Goal: Task Accomplishment & Management: Use online tool/utility

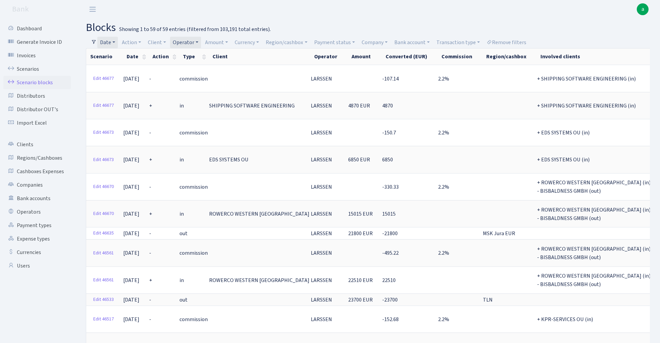
select select "100"
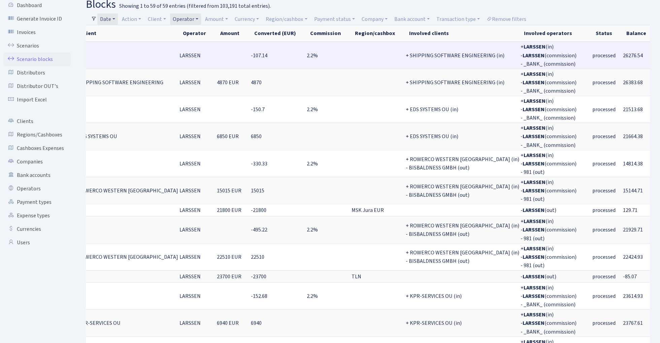
scroll to position [0, 131]
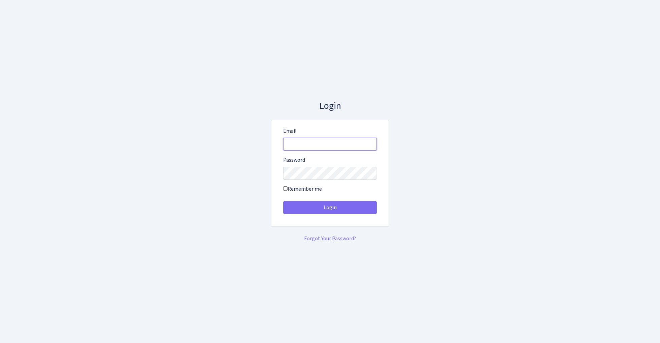
type input "admin@bank.com"
click at [329, 207] on button "Login" at bounding box center [330, 207] width 94 height 13
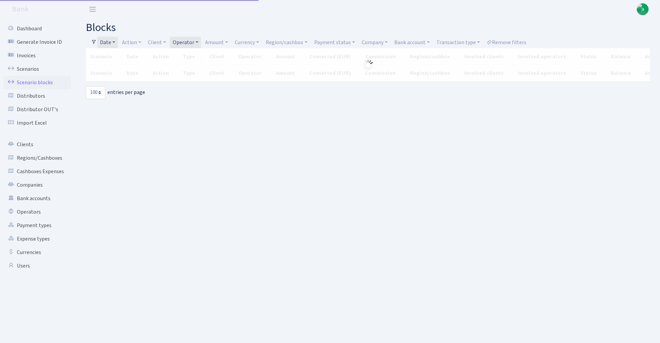
select select "100"
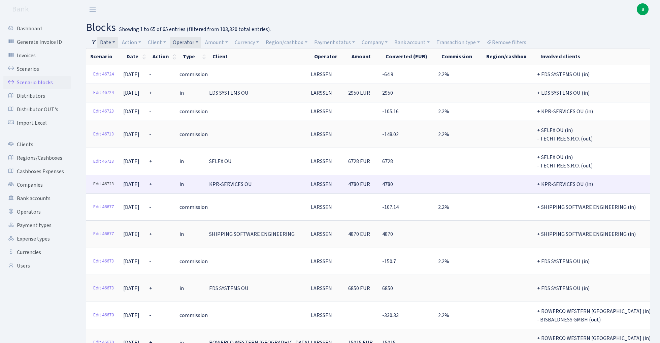
click at [102, 180] on link "Edit 46723" at bounding box center [103, 184] width 27 height 10
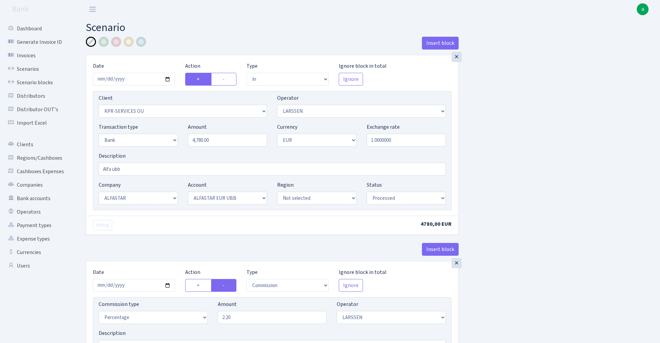
select select "in"
select select "303"
select select "36"
select select "2"
select select "1"
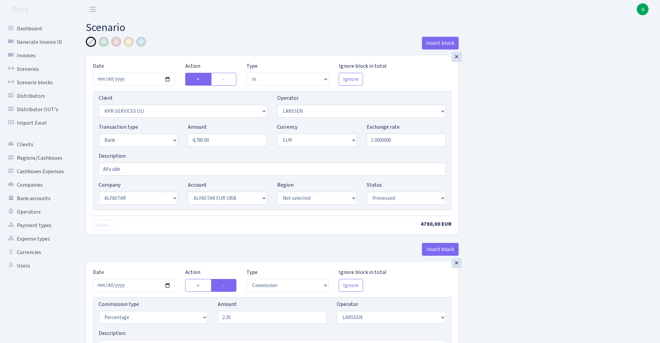
select select "14"
select select "42"
select select "processed"
select select "commission"
select select "36"
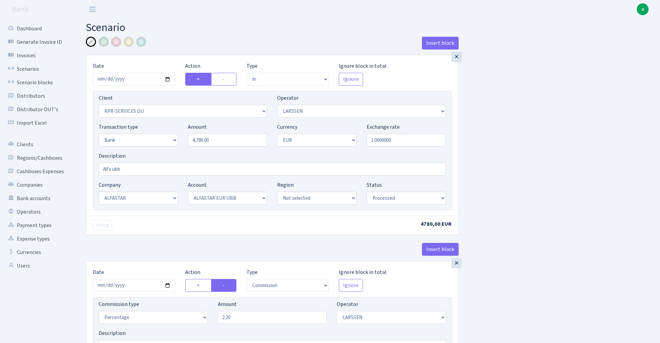
select select "processed"
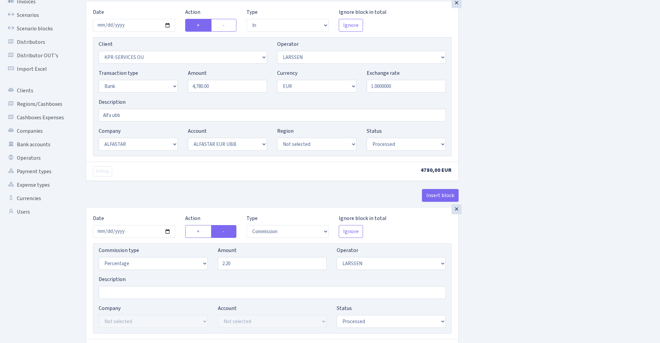
scroll to position [58, 0]
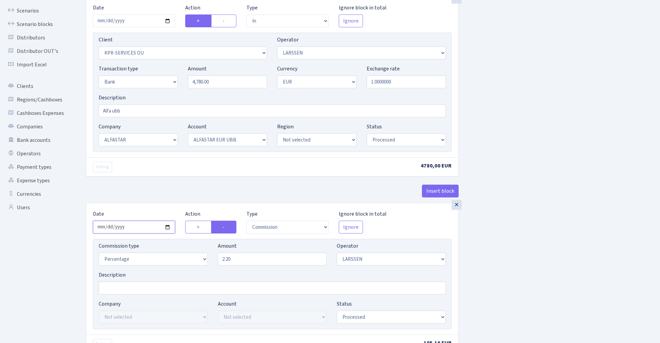
click at [134, 228] on input "2025-09-25" at bounding box center [134, 226] width 82 height 13
type input "2025-09-24"
click at [165, 178] on div "× Date 2025-09-24 Action + - Type --- In Out Commission Field required. Ignore …" at bounding box center [272, 100] width 373 height 206
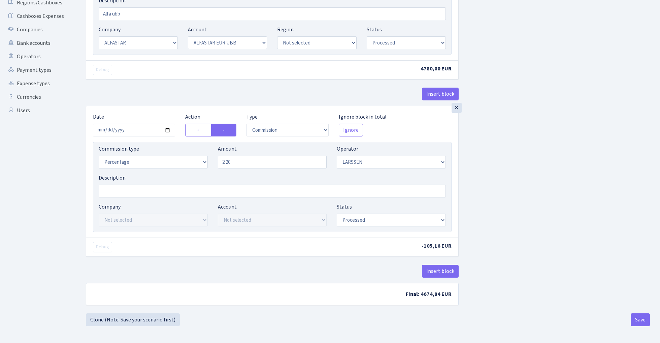
scroll to position [157, 0]
click at [635, 315] on button "Save" at bounding box center [639, 319] width 19 height 13
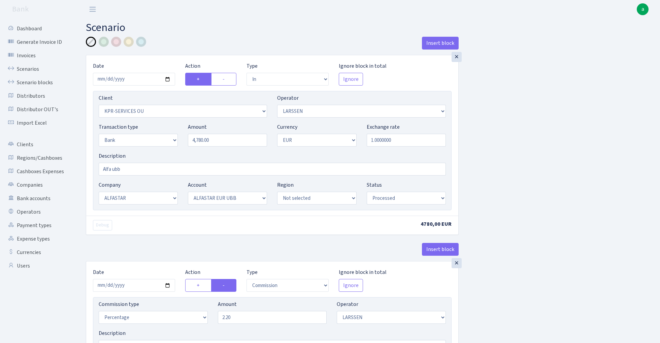
select select "in"
select select "303"
select select "36"
select select "2"
select select "1"
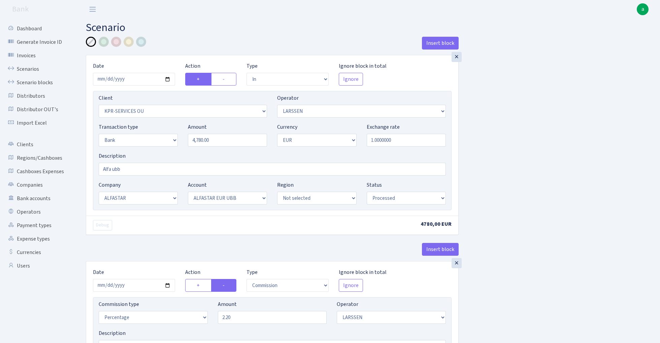
select select "14"
select select "42"
select select "processed"
select select "commission"
select select "36"
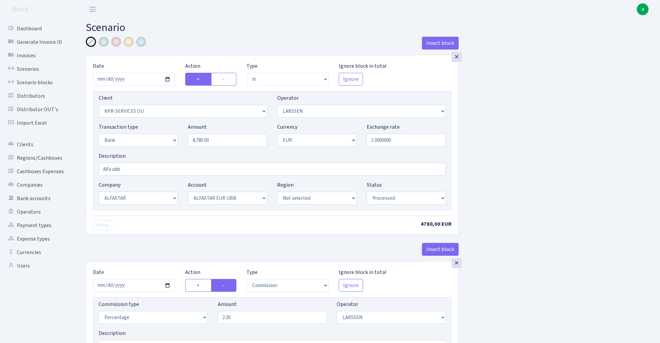
select select "processed"
click at [44, 77] on link "Scenario blocks" at bounding box center [36, 82] width 67 height 13
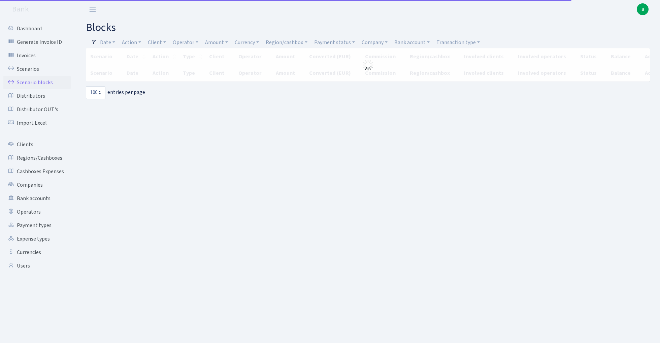
select select "100"
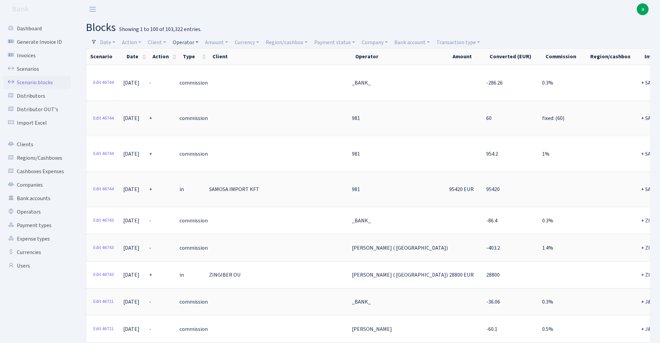
click at [190, 42] on link "Operator" at bounding box center [185, 42] width 31 height 11
click at [192, 69] on input "search" at bounding box center [196, 66] width 49 height 10
type input "[PERSON_NAME]"
click at [202, 77] on li "LARSSEN" at bounding box center [197, 79] width 51 height 12
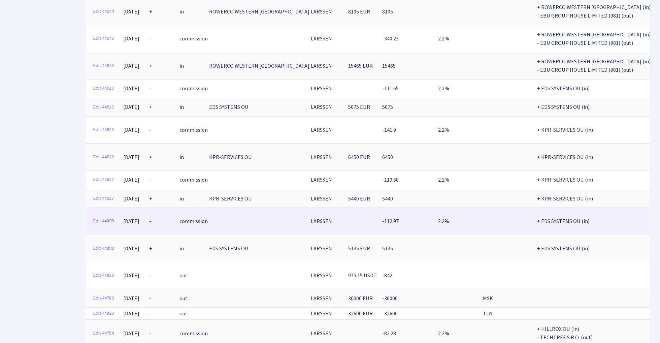
scroll to position [1906, 0]
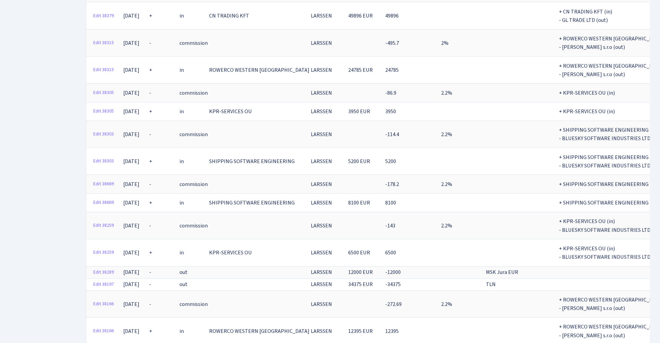
scroll to position [2127, 0]
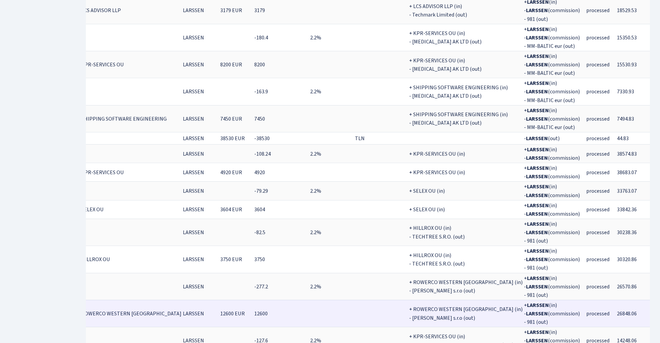
scroll to position [2058, 0]
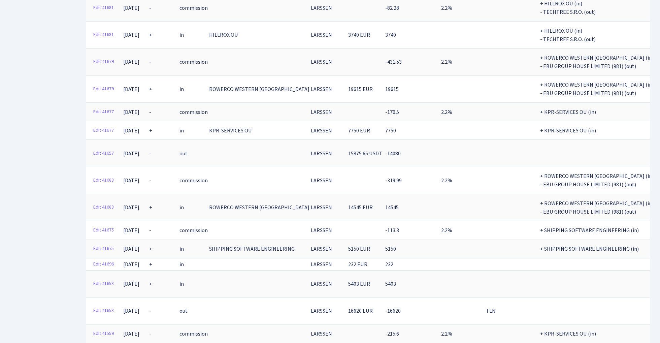
scroll to position [1784, 0]
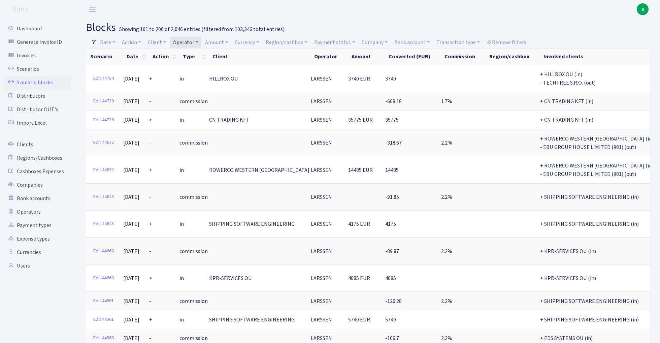
scroll to position [0, 0]
click at [192, 41] on link "Operator" at bounding box center [185, 42] width 31 height 11
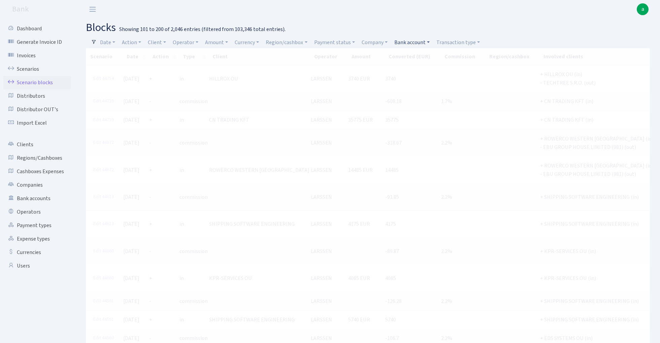
click at [411, 42] on link "Bank account" at bounding box center [411, 42] width 41 height 11
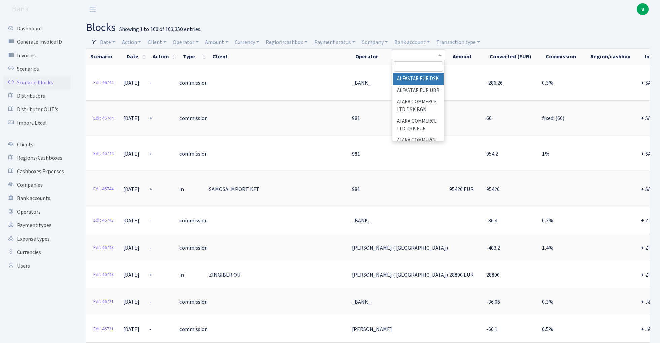
click at [414, 68] on input "search" at bounding box center [417, 66] width 49 height 10
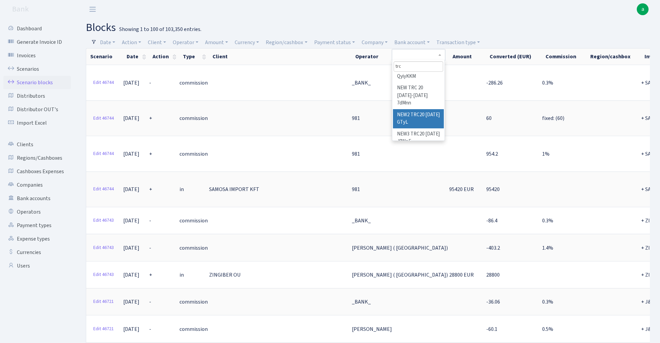
scroll to position [46, 0]
type input "trc"
click at [424, 98] on li "NEW TRC 20 [DATE]-[DATE] 7dMnn" at bounding box center [418, 98] width 51 height 27
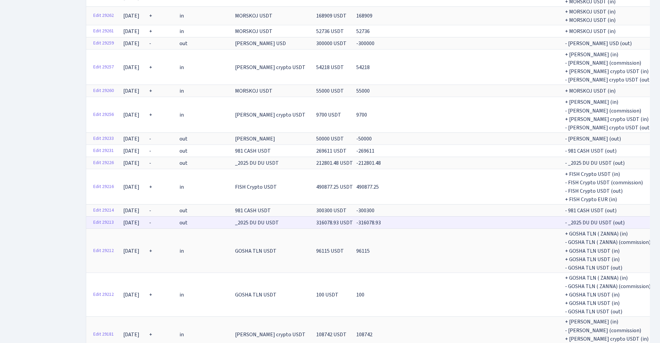
scroll to position [2246, 0]
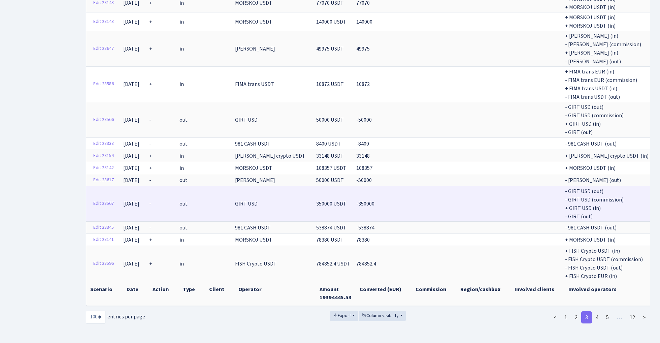
scroll to position [2068, 0]
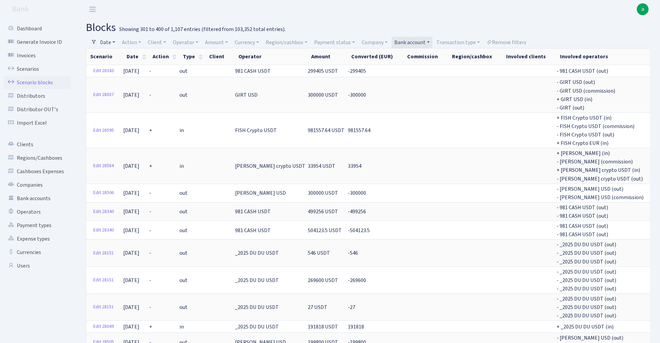
scroll to position [0, 0]
click at [107, 42] on link "Date" at bounding box center [107, 42] width 21 height 11
click at [120, 56] on input "[DATE] - [DATE]" at bounding box center [151, 55] width 80 height 13
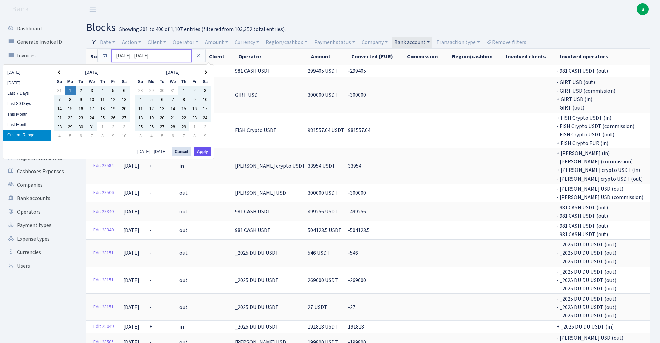
type input "[DATE] - [DATE]"
click at [205, 151] on button "Apply" at bounding box center [202, 151] width 17 height 9
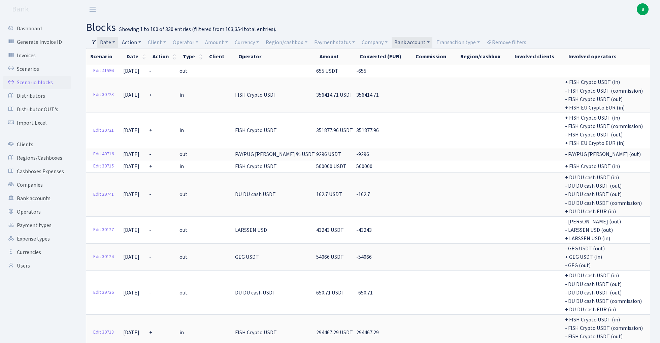
click at [135, 42] on link "Action" at bounding box center [131, 42] width 25 height 11
click at [139, 91] on li "+" at bounding box center [145, 91] width 51 height 12
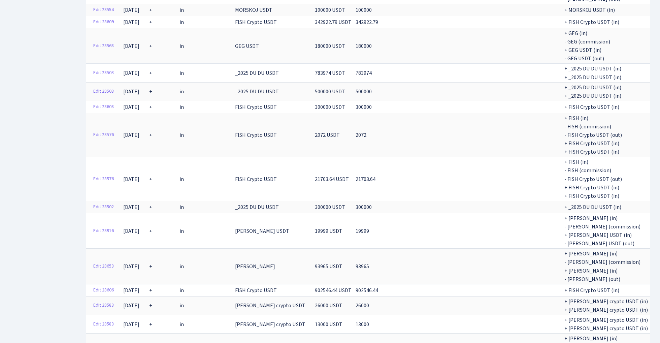
scroll to position [2552, 0]
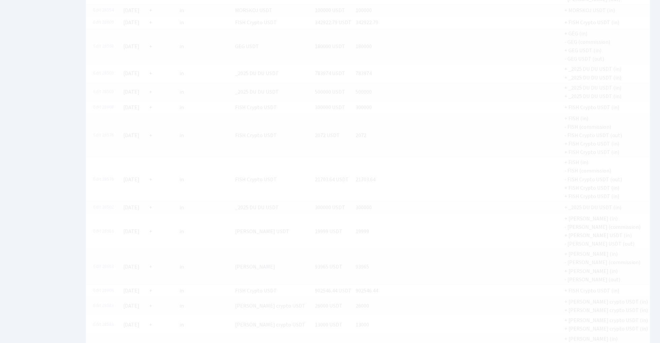
scroll to position [1179, 0]
